Goal: Information Seeking & Learning: Check status

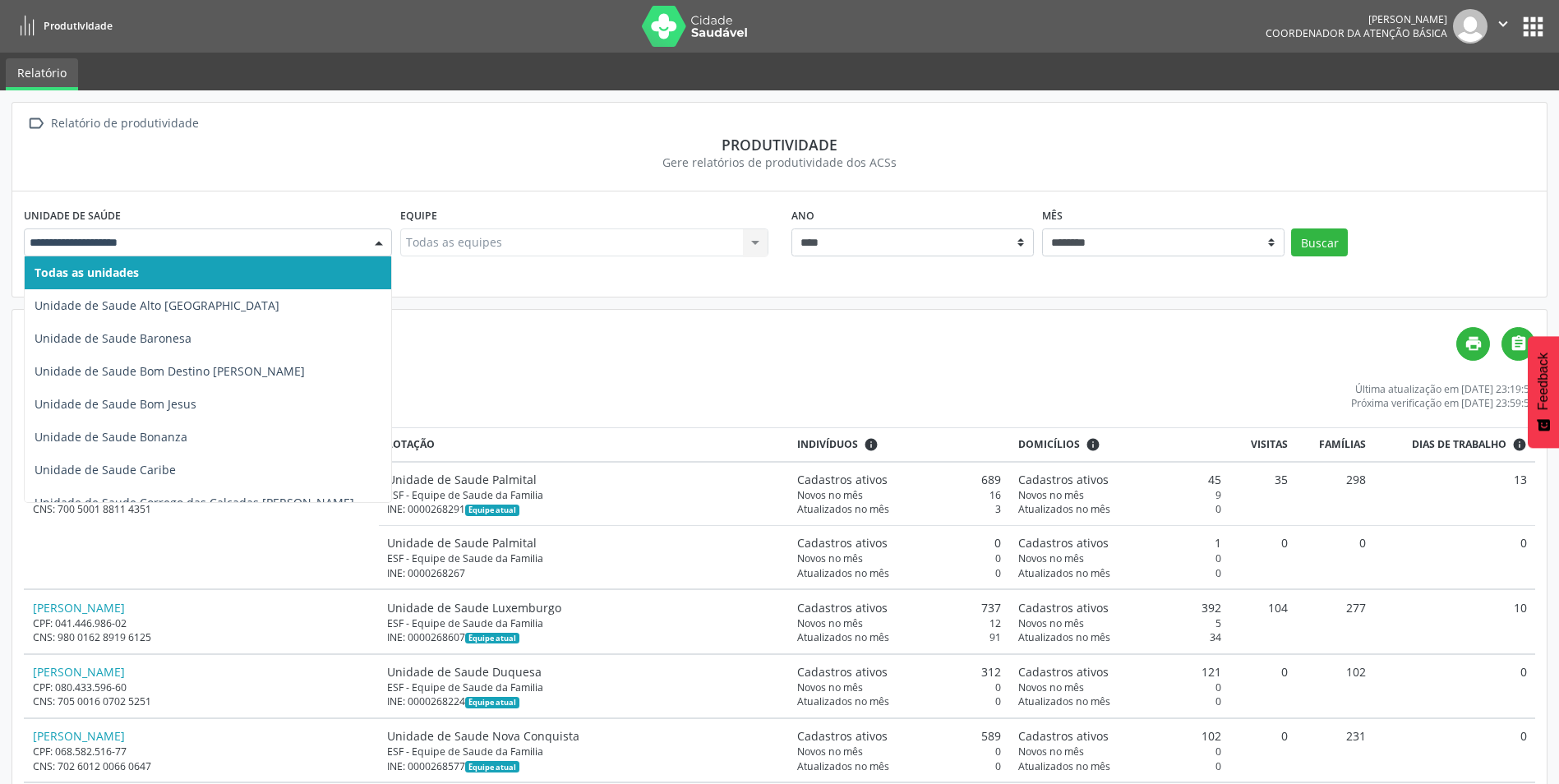
click at [289, 232] on div at bounding box center [208, 242] width 368 height 28
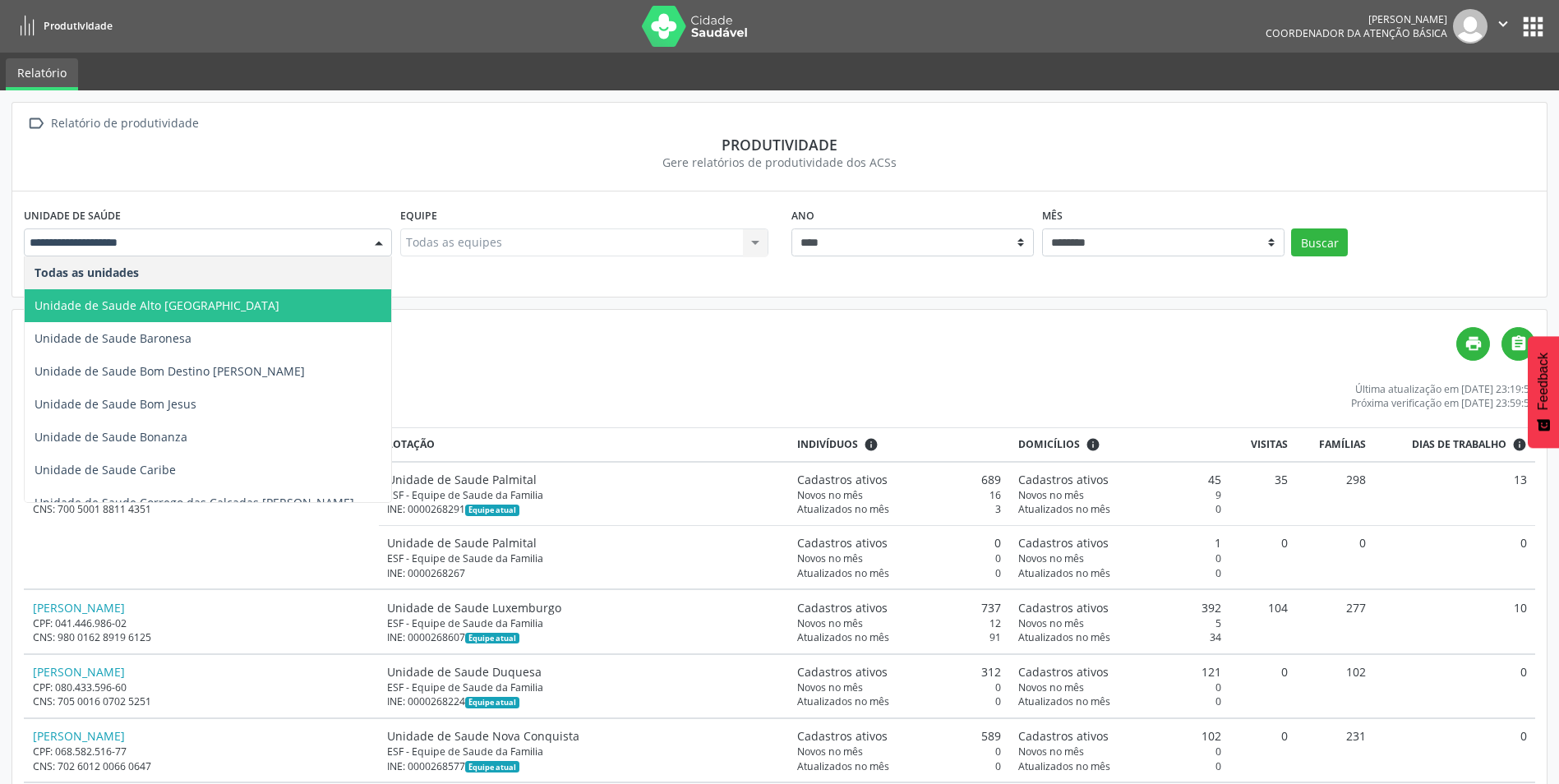
click at [278, 314] on span "Unidade de Saude Alto Sao Cosme" at bounding box center [208, 305] width 366 height 33
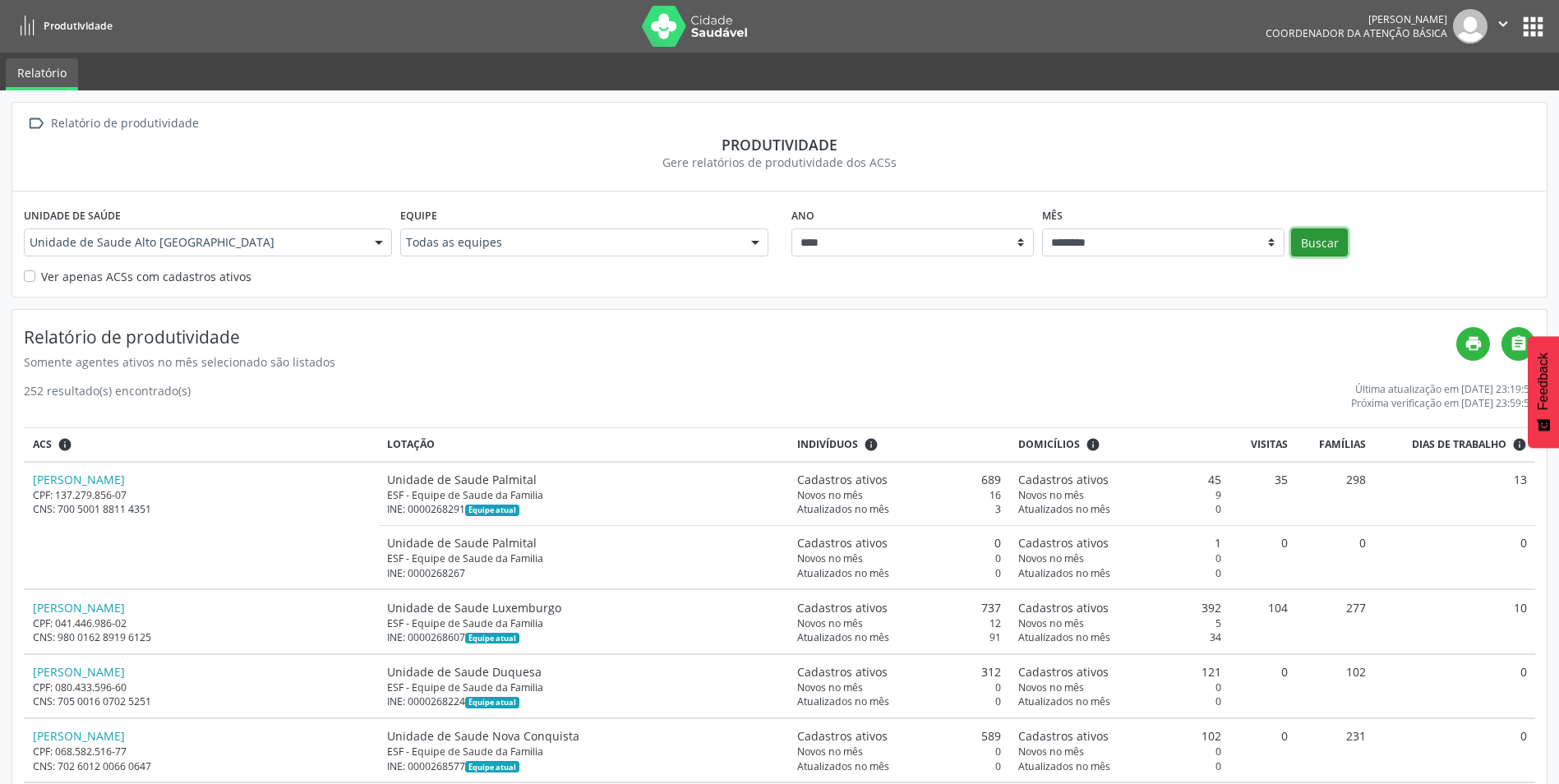
click at [1327, 243] on button "Buscar" at bounding box center [1320, 242] width 57 height 28
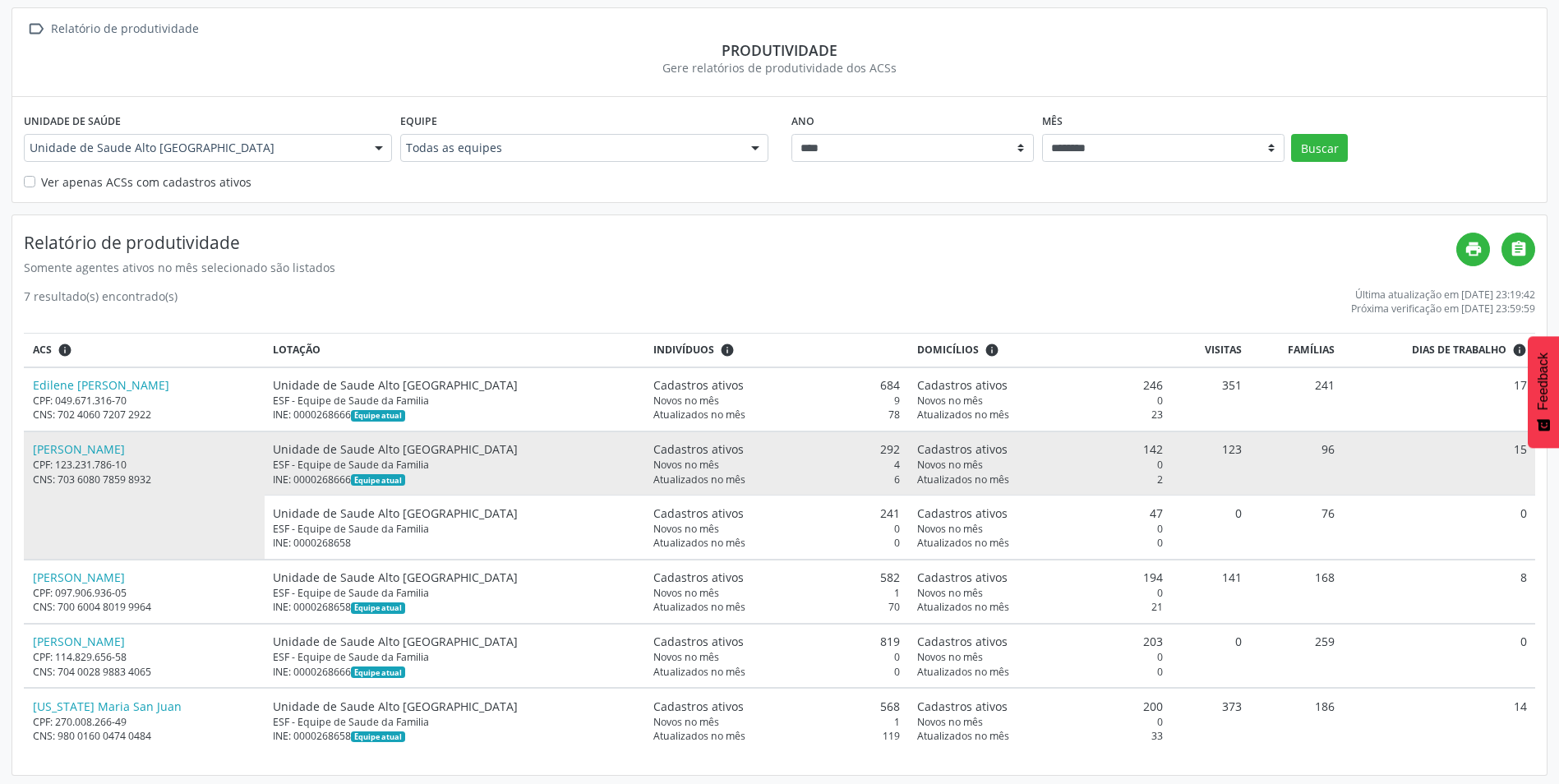
scroll to position [98, 0]
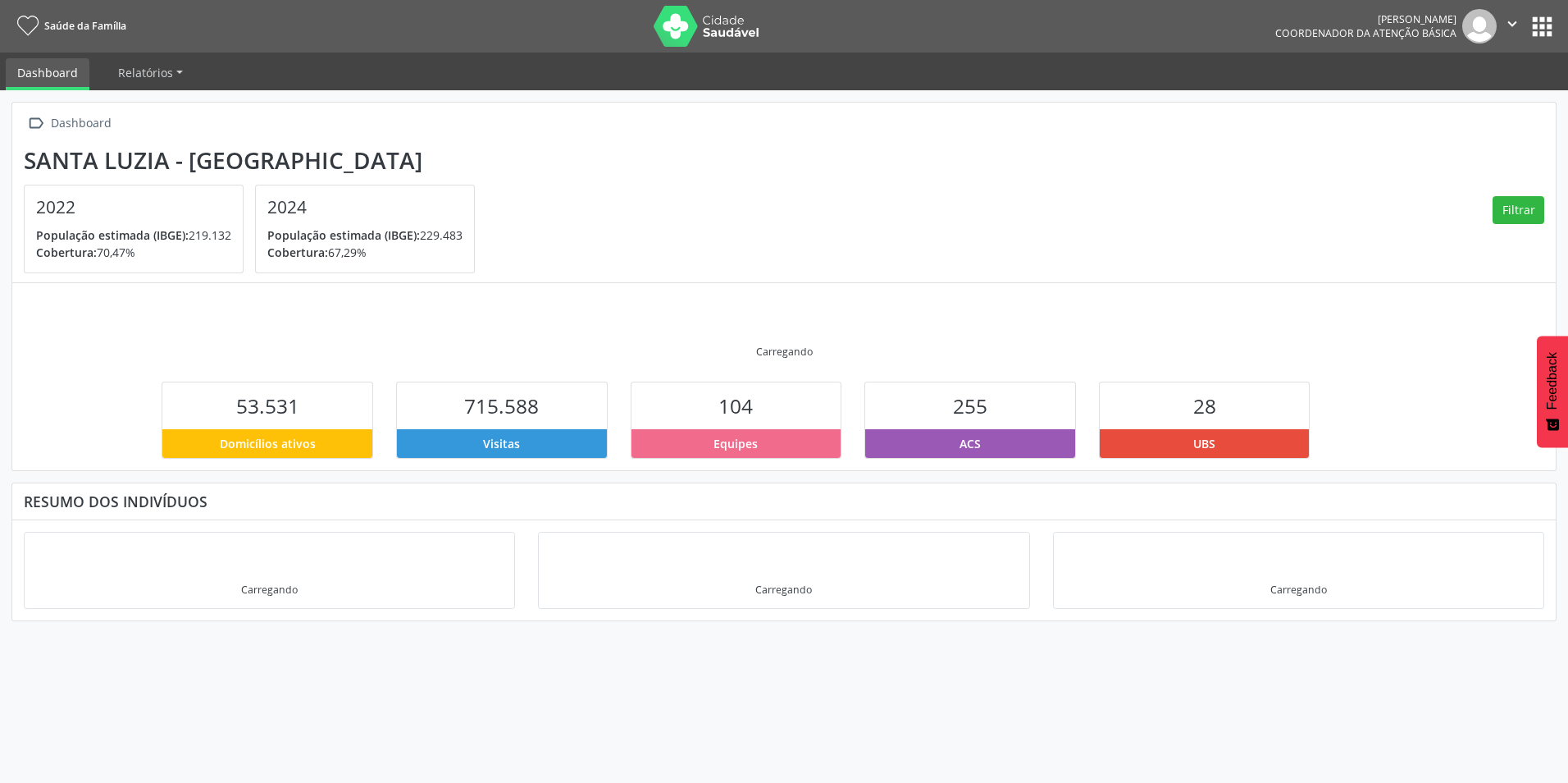
click at [1544, 18] on button "apps" at bounding box center [1542, 26] width 28 height 28
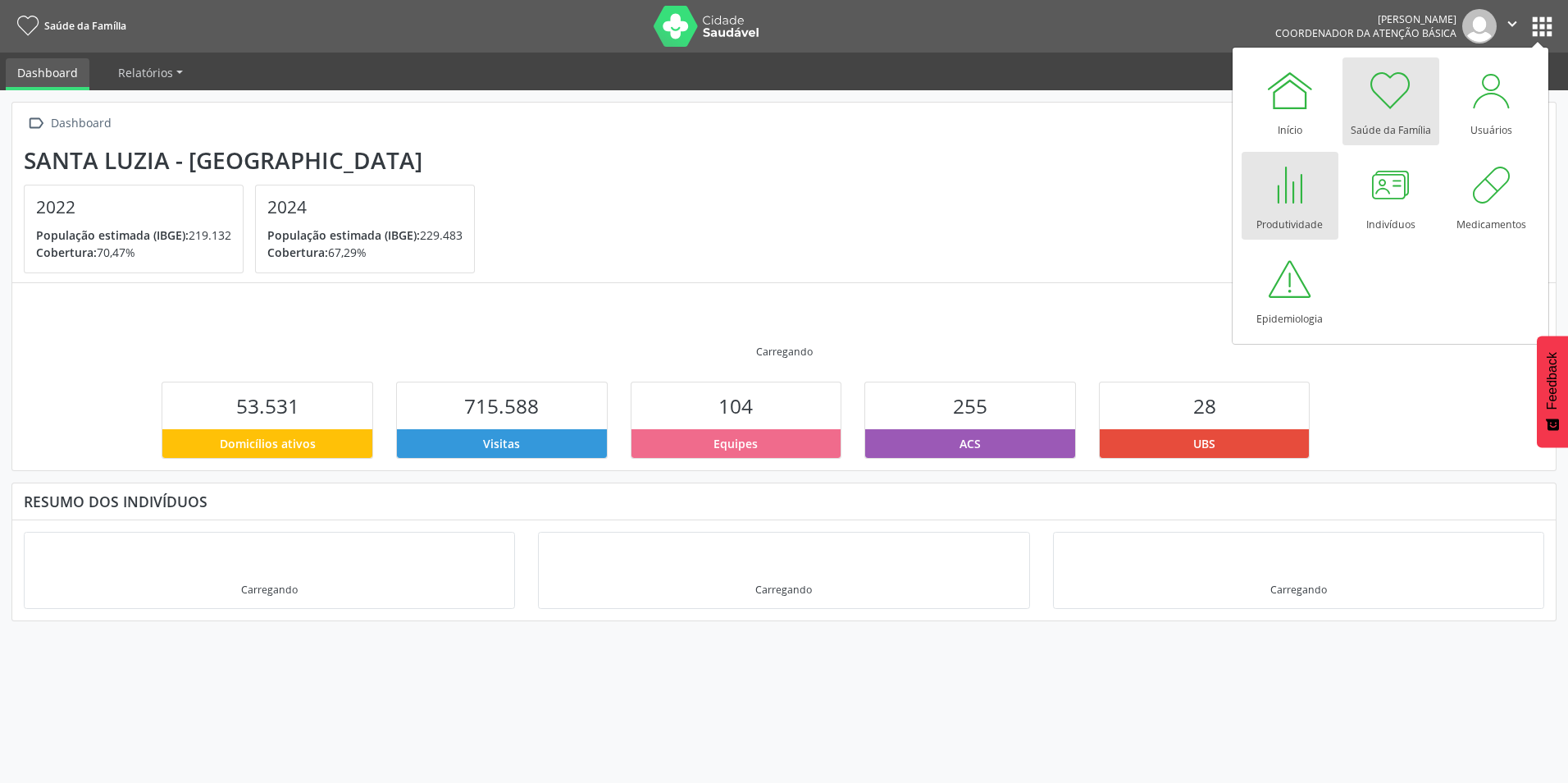
click at [1277, 208] on div at bounding box center [1290, 185] width 49 height 49
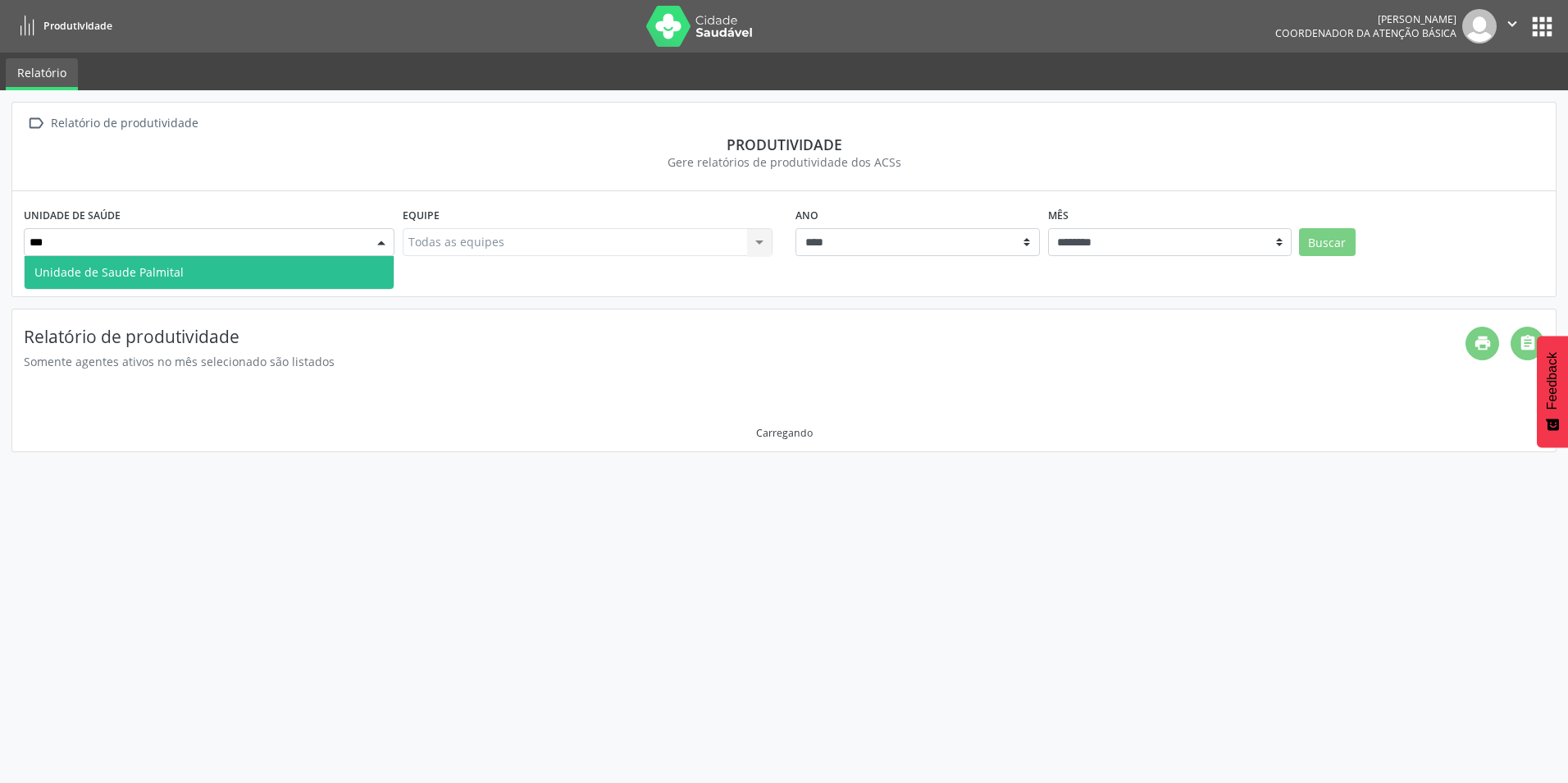
click at [221, 281] on span "Unidade de Saude Palmital" at bounding box center [209, 273] width 369 height 33
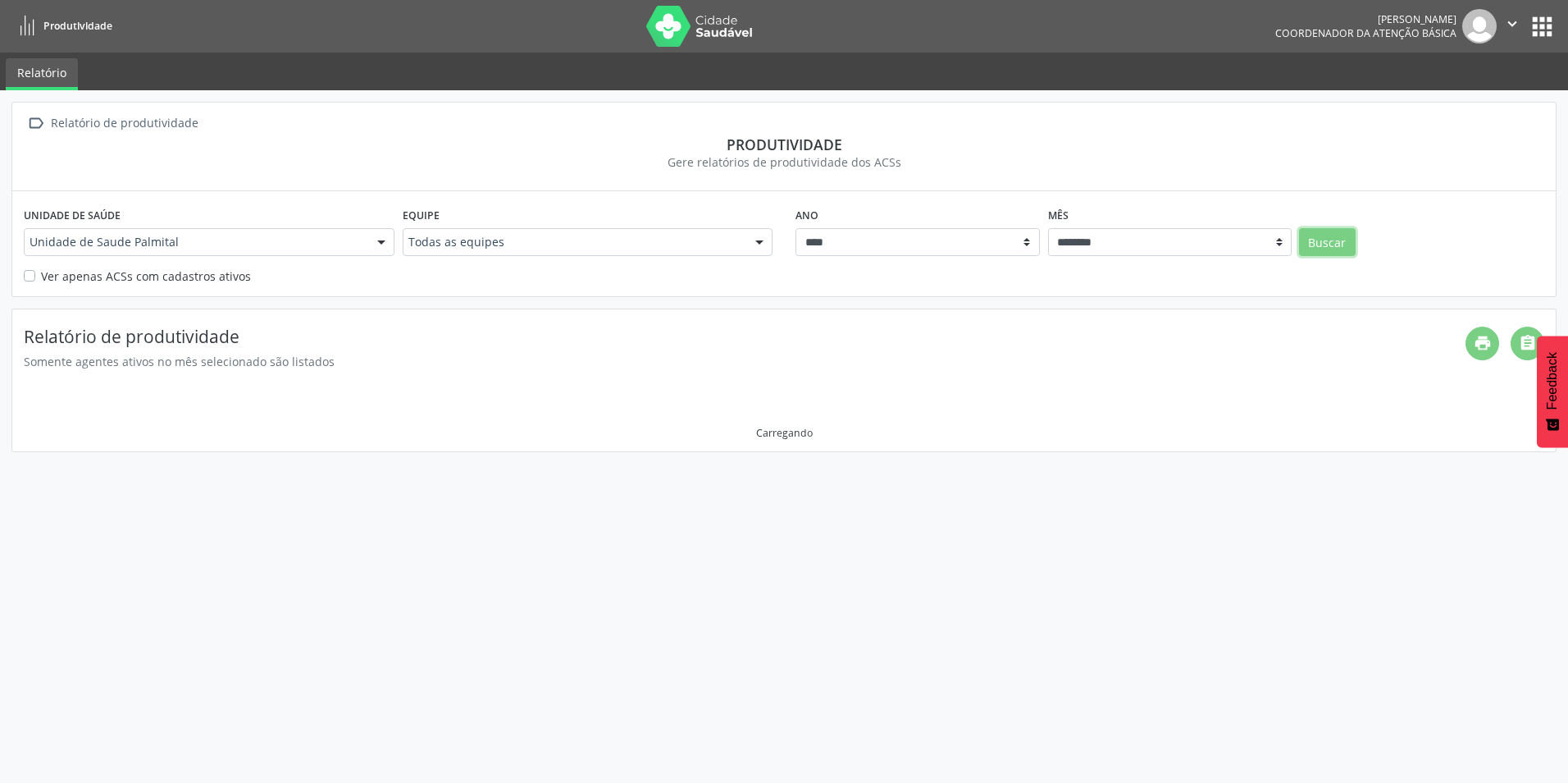
click at [1317, 238] on button "Buscar" at bounding box center [1327, 241] width 57 height 28
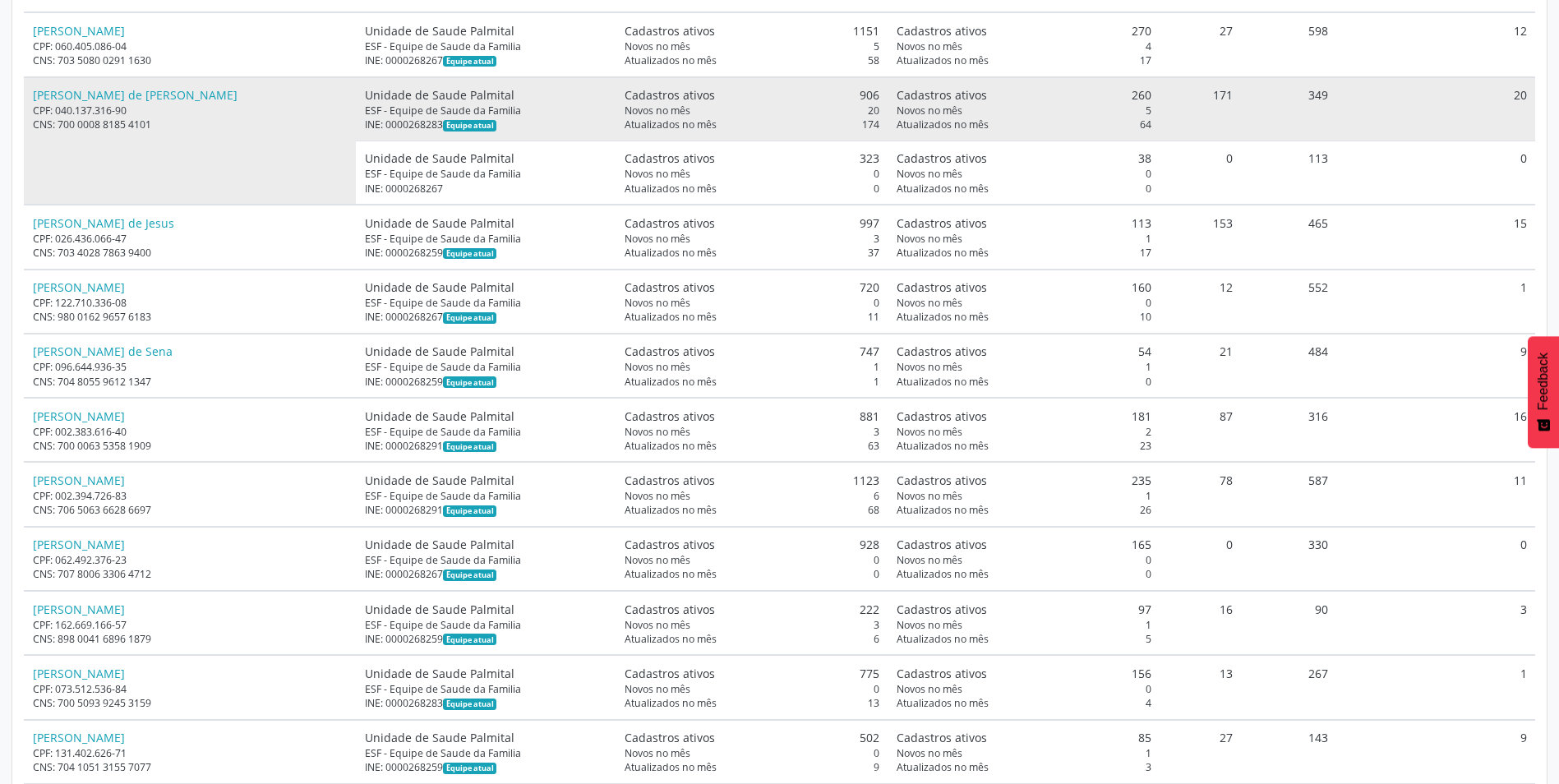
scroll to position [614, 0]
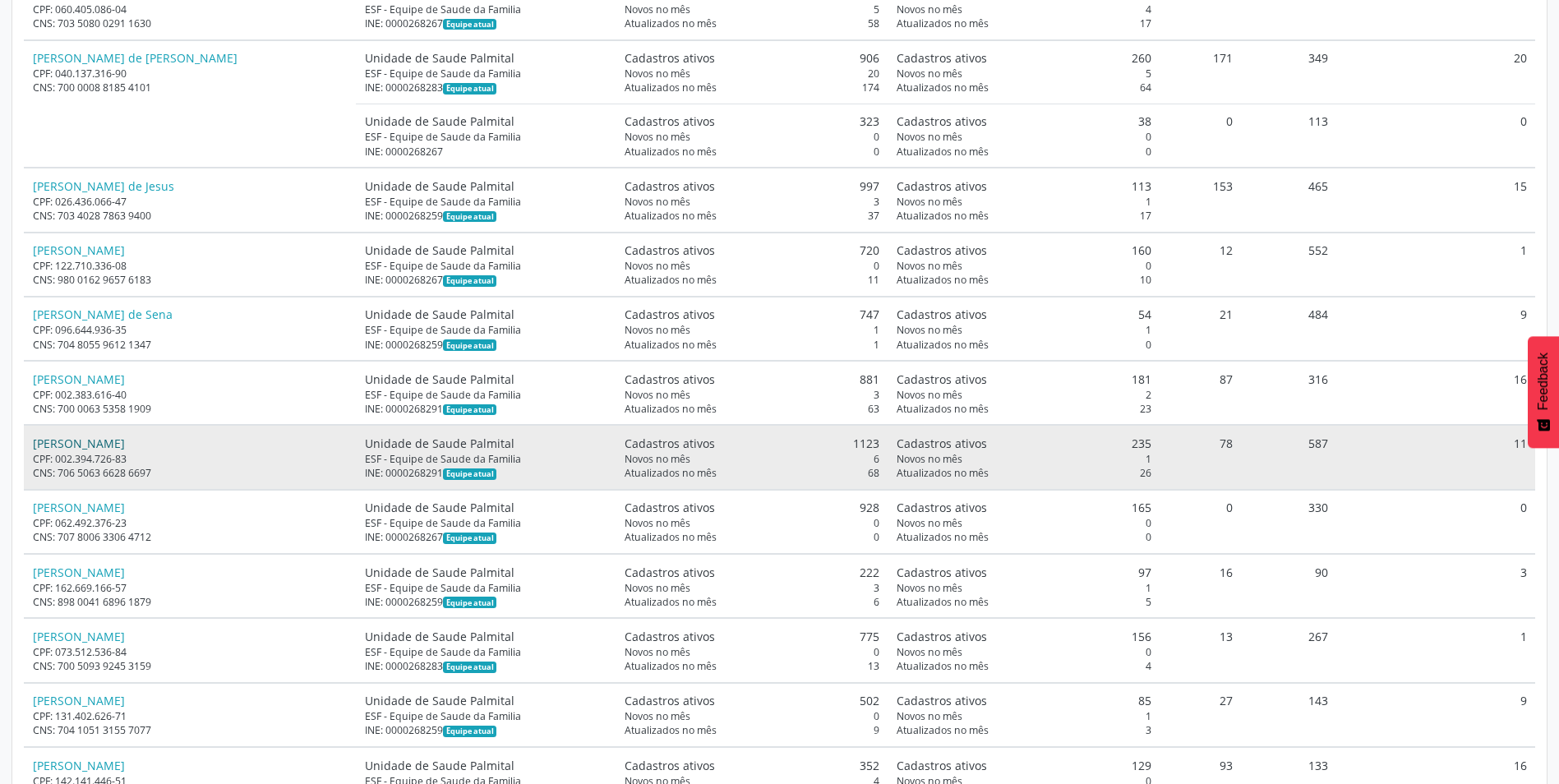
click at [125, 445] on link "Flavia Almeida Cardoso" at bounding box center [79, 443] width 92 height 16
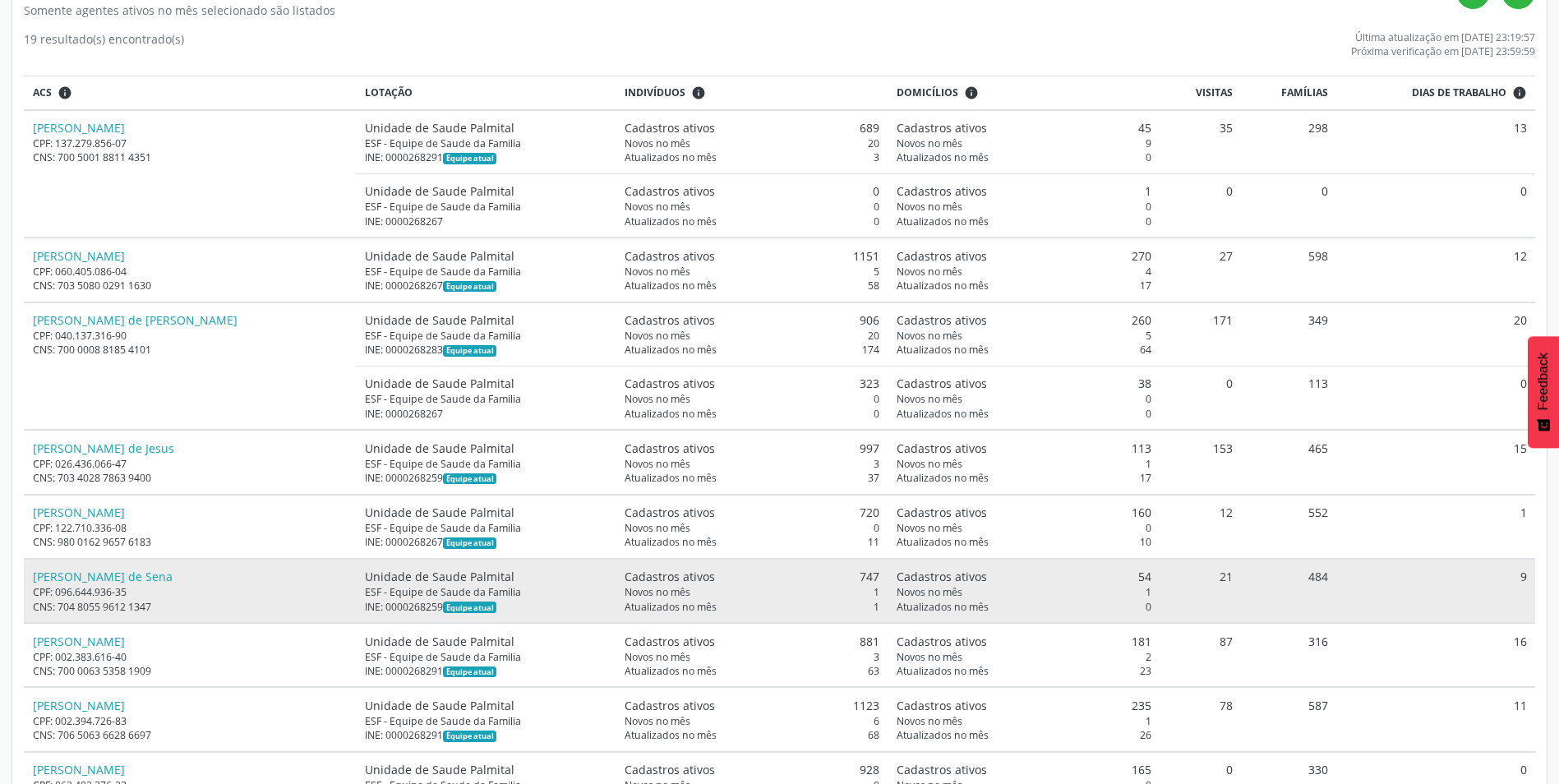
scroll to position [285, 0]
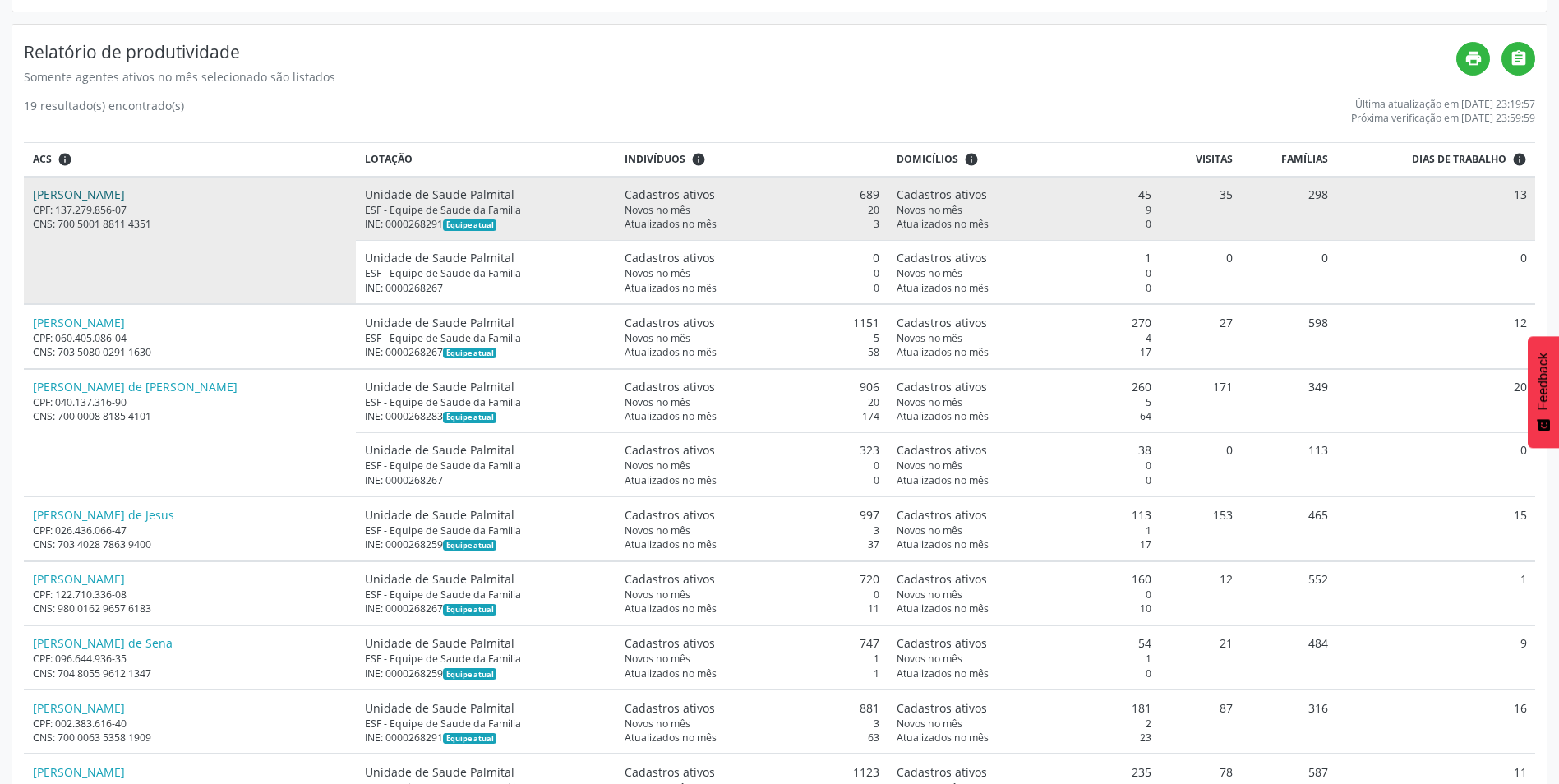
click at [125, 199] on link "Adriana Carolina de Oliveira Chagas" at bounding box center [79, 195] width 92 height 16
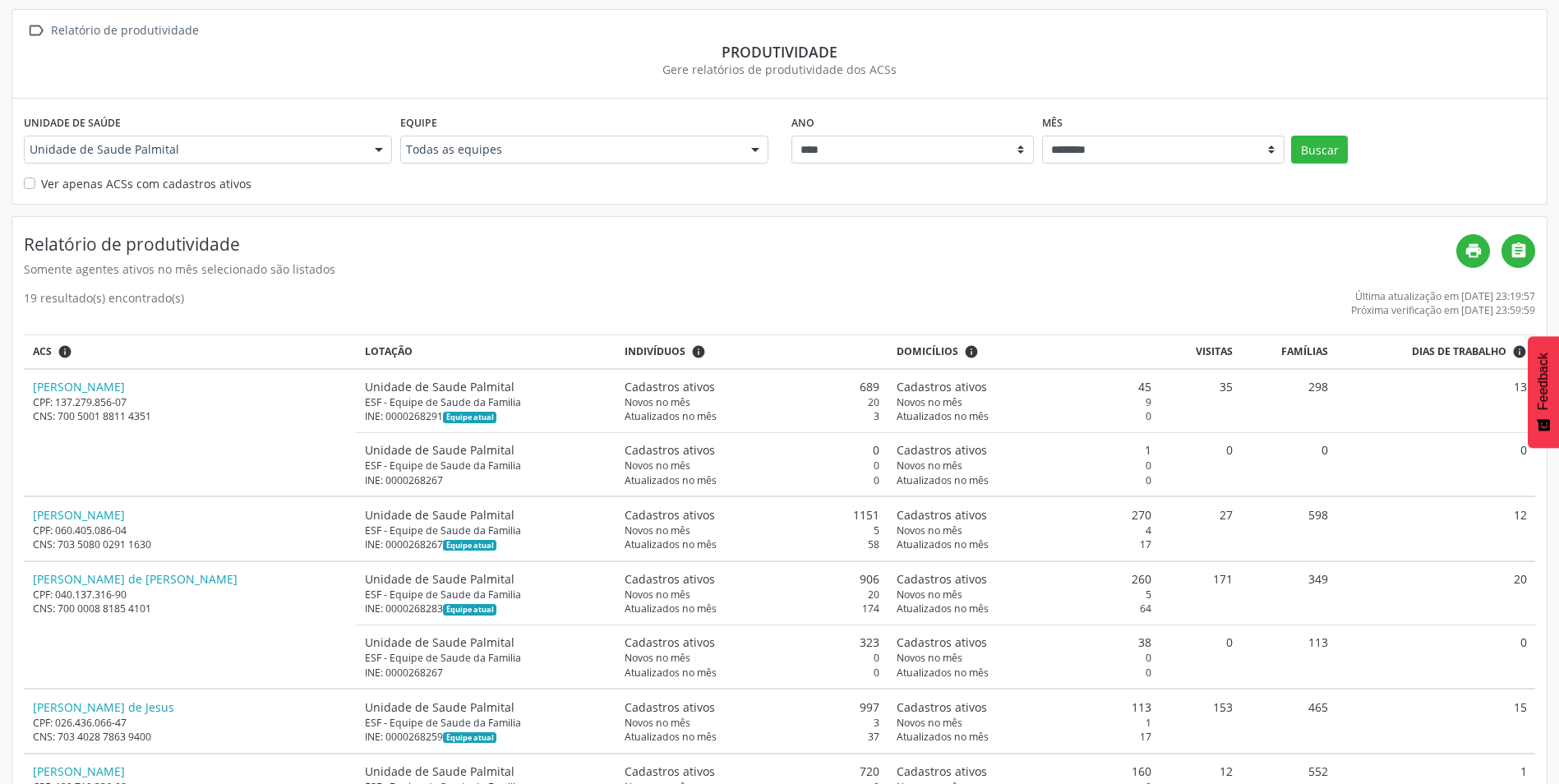
scroll to position [0, 0]
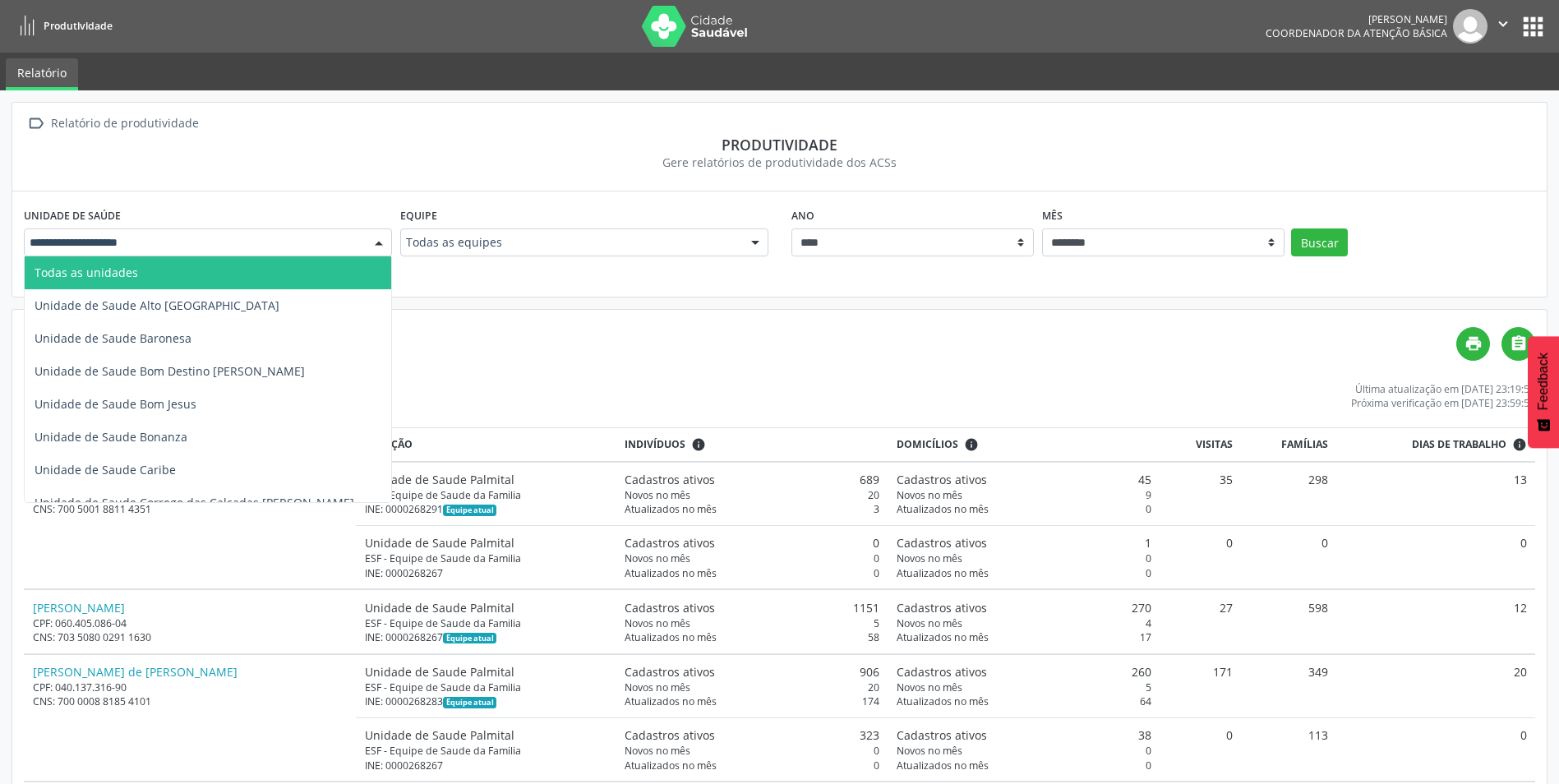
click at [361, 238] on div at bounding box center [208, 242] width 368 height 28
type input "*"
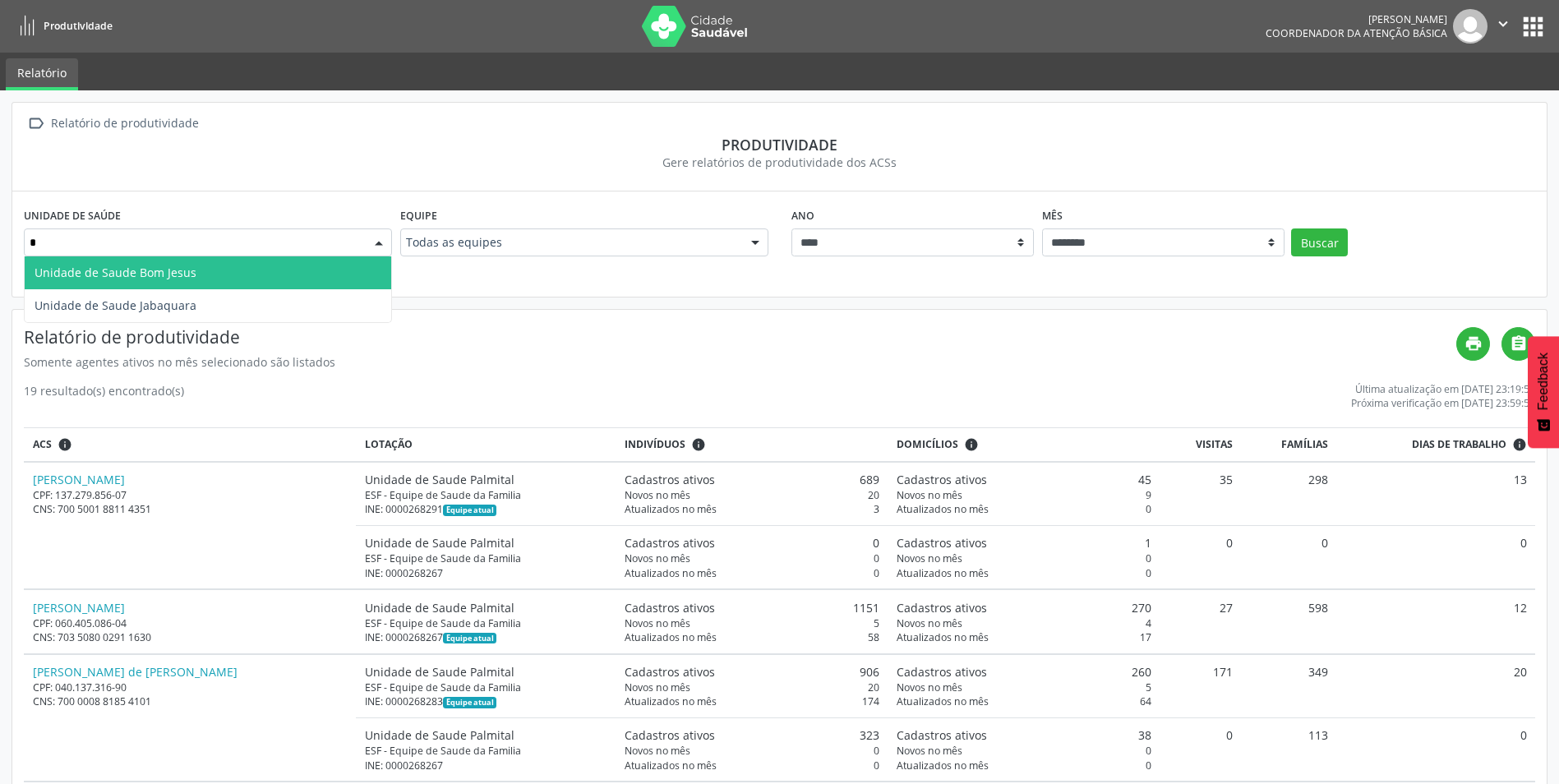
type input "**"
click at [311, 282] on span "Unidade de Saude Jabaquara" at bounding box center [208, 273] width 366 height 33
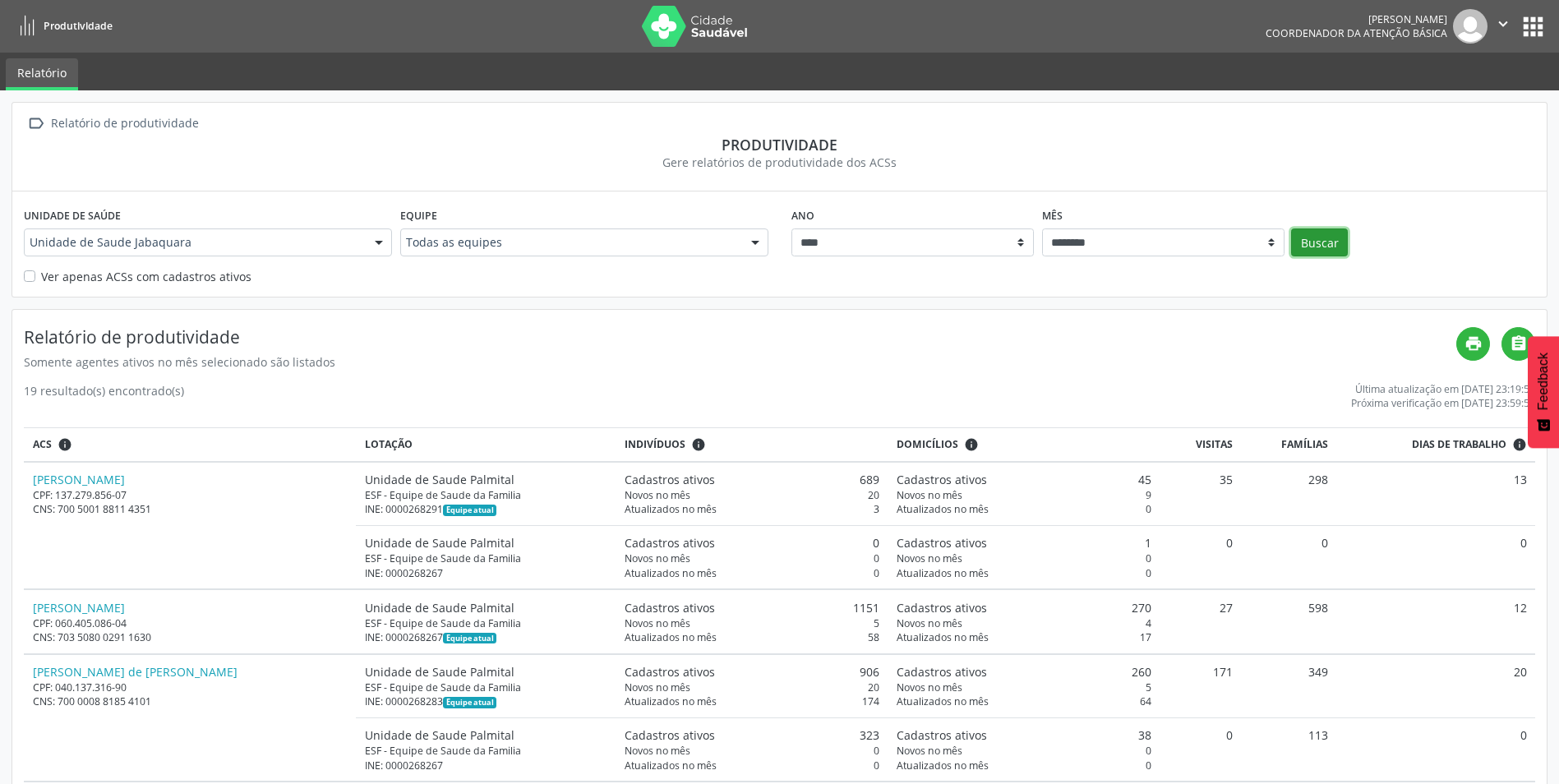
click at [1329, 248] on button "Buscar" at bounding box center [1320, 242] width 57 height 28
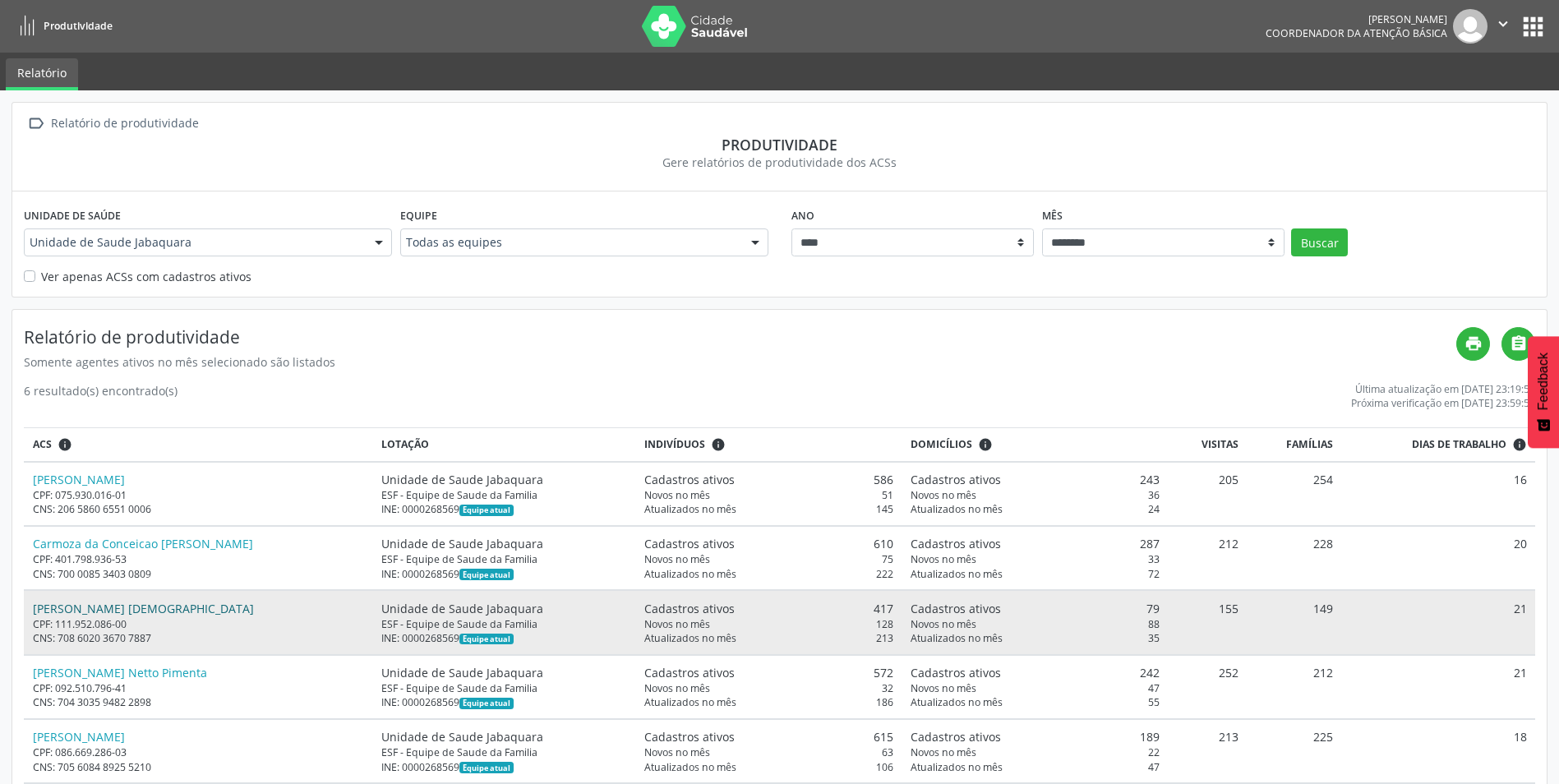
click at [124, 603] on link "Filipi Augusto Avelino Cristianismo" at bounding box center [144, 609] width 221 height 16
